Goal: Find contact information

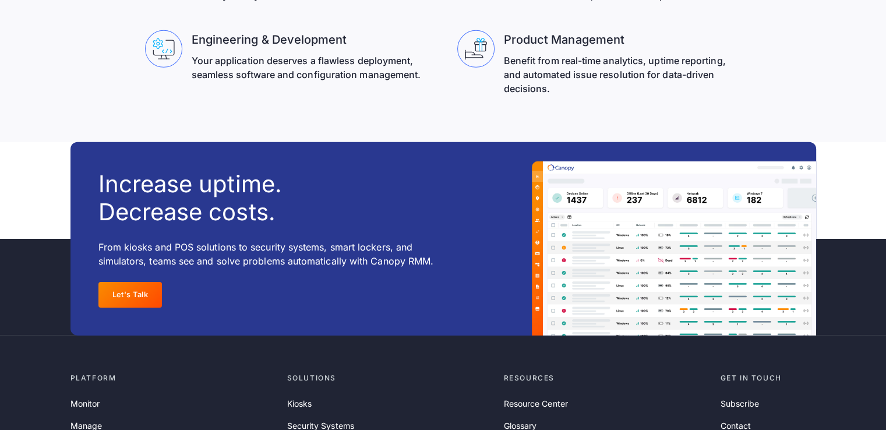
scroll to position [3828, 0]
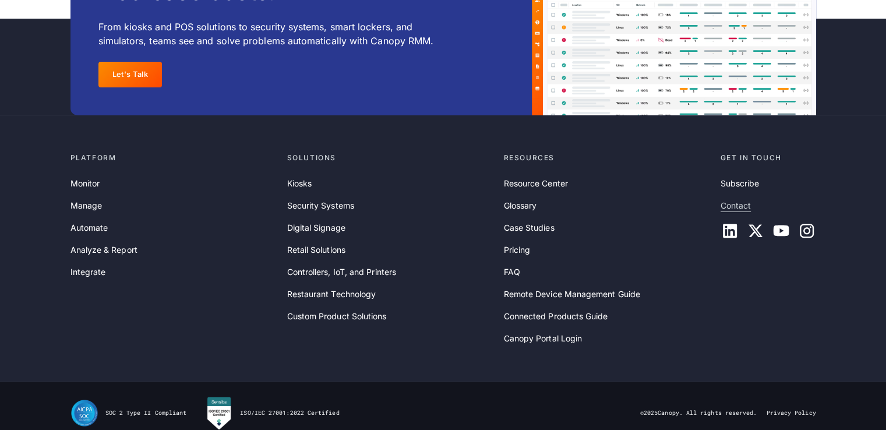
click at [738, 199] on link "Contact" at bounding box center [736, 205] width 31 height 13
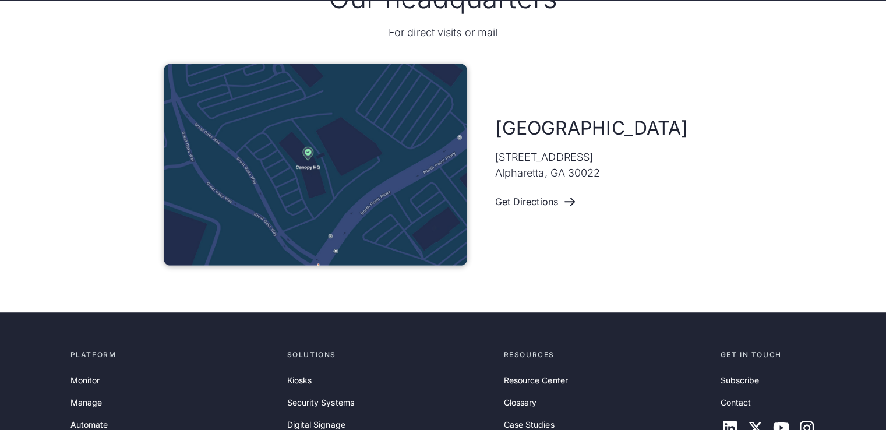
scroll to position [900, 0]
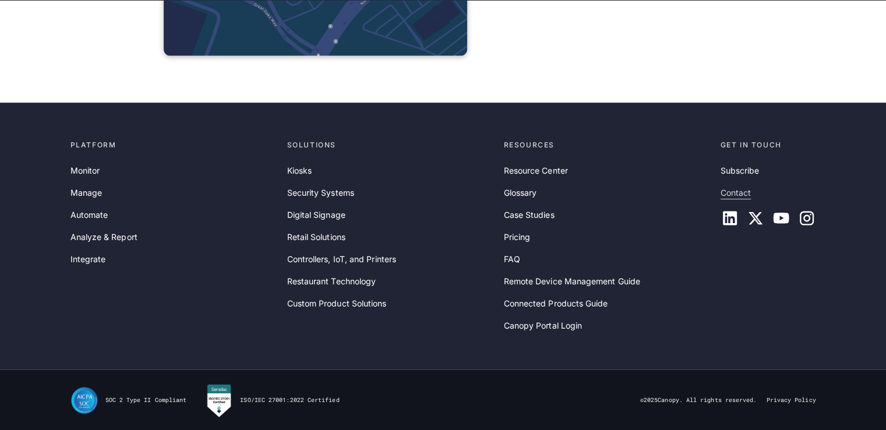
click at [737, 190] on link "Contact" at bounding box center [736, 192] width 31 height 13
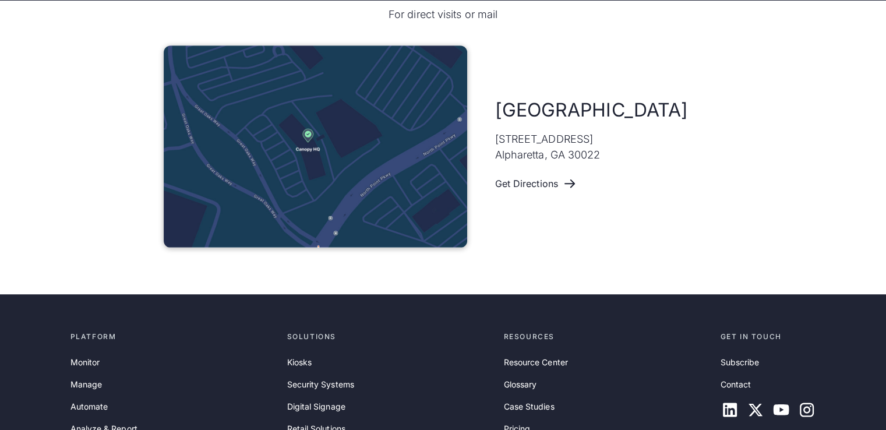
scroll to position [713, 0]
